Goal: Find specific page/section: Find specific page/section

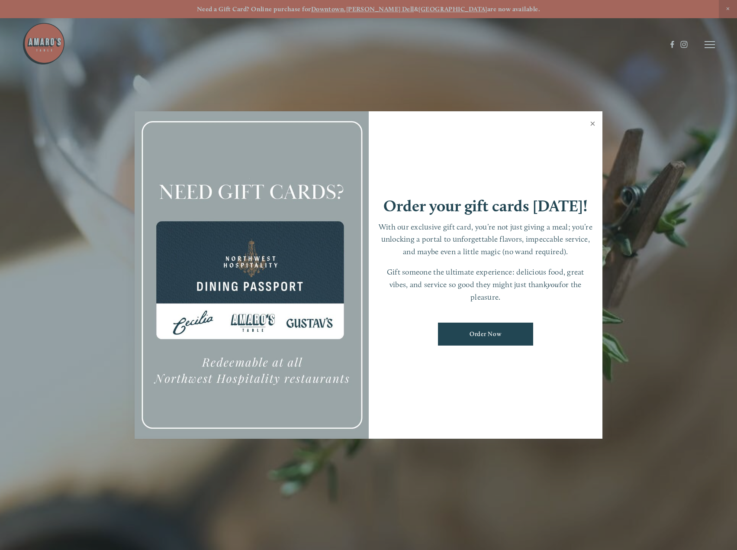
click at [593, 125] on link "Close" at bounding box center [592, 125] width 17 height 24
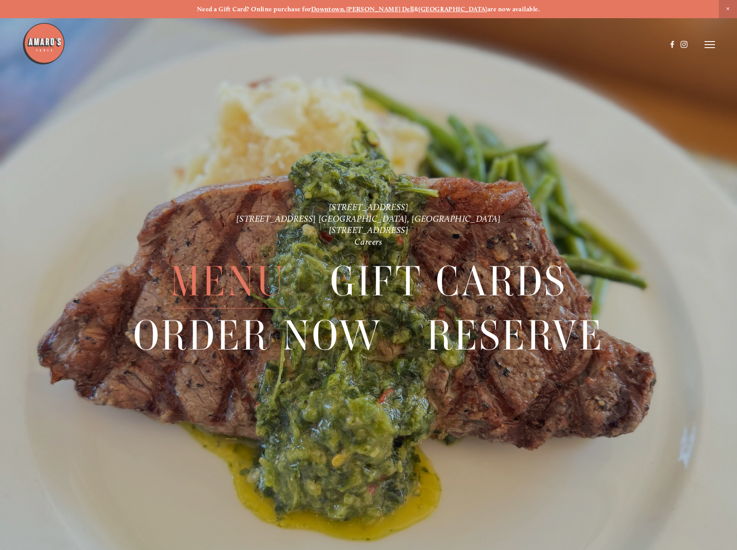
click at [207, 280] on span "Menu" at bounding box center [228, 282] width 116 height 54
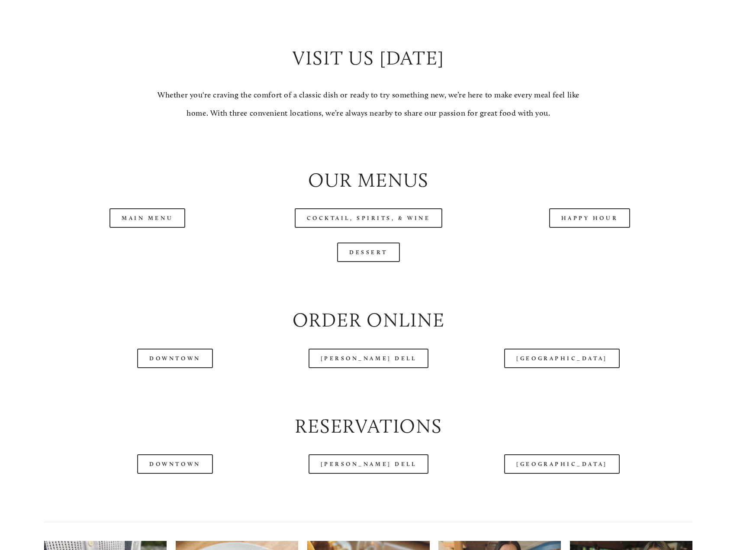
scroll to position [822, 0]
click at [372, 223] on link "Cocktail, Spirits, & Wine" at bounding box center [369, 217] width 148 height 19
click at [138, 223] on link "Main Menu" at bounding box center [148, 217] width 76 height 19
